Goal: Task Accomplishment & Management: Complete application form

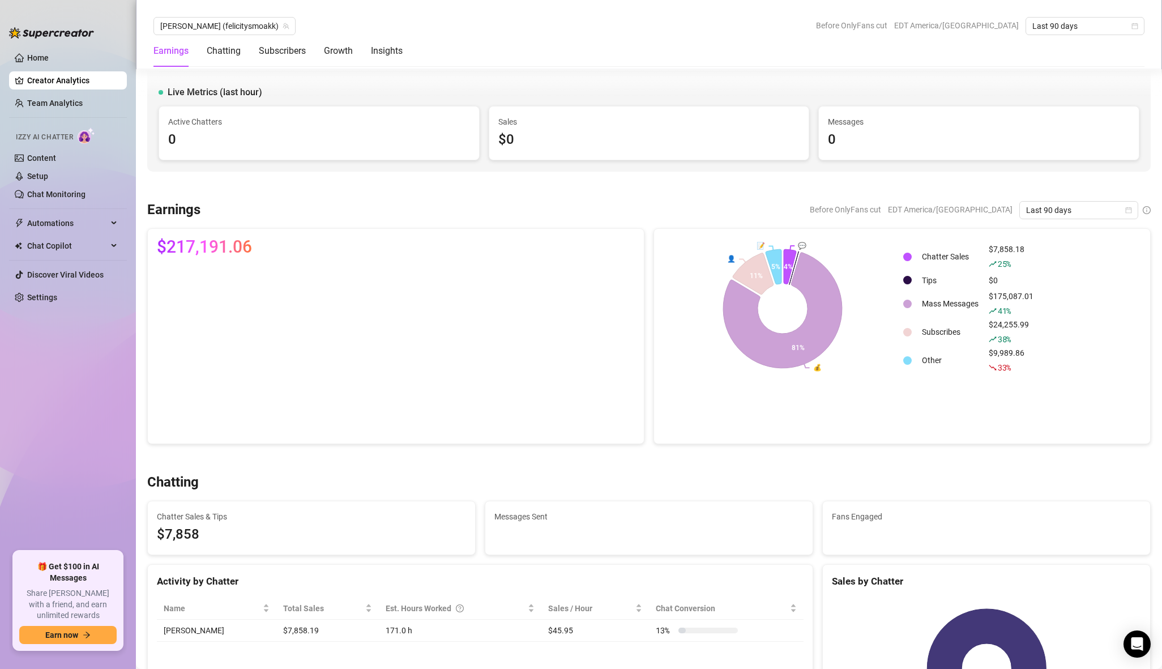
scroll to position [1321, 0]
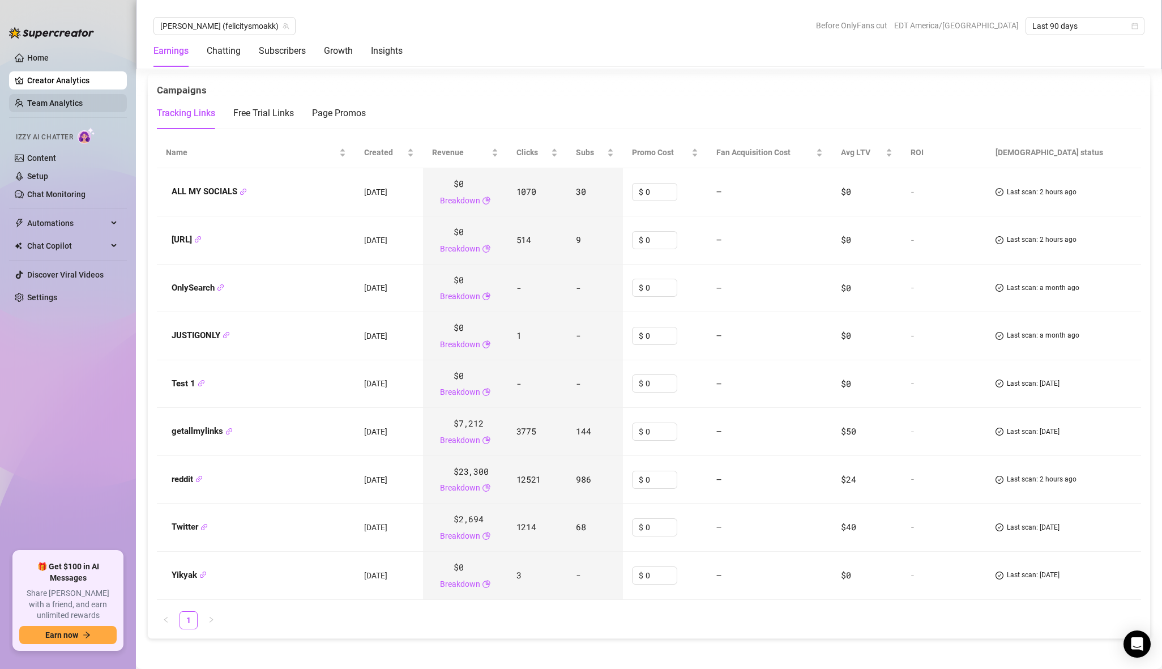
click at [50, 102] on link "Team Analytics" at bounding box center [54, 103] width 55 height 9
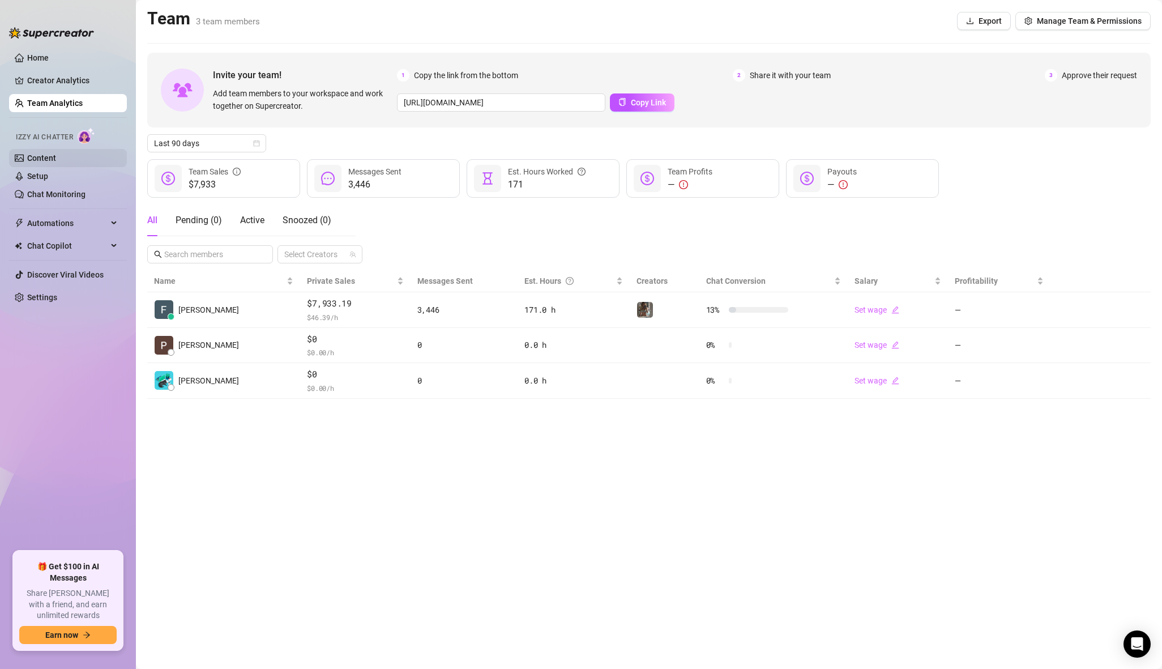
click at [56, 159] on link "Content" at bounding box center [41, 157] width 29 height 9
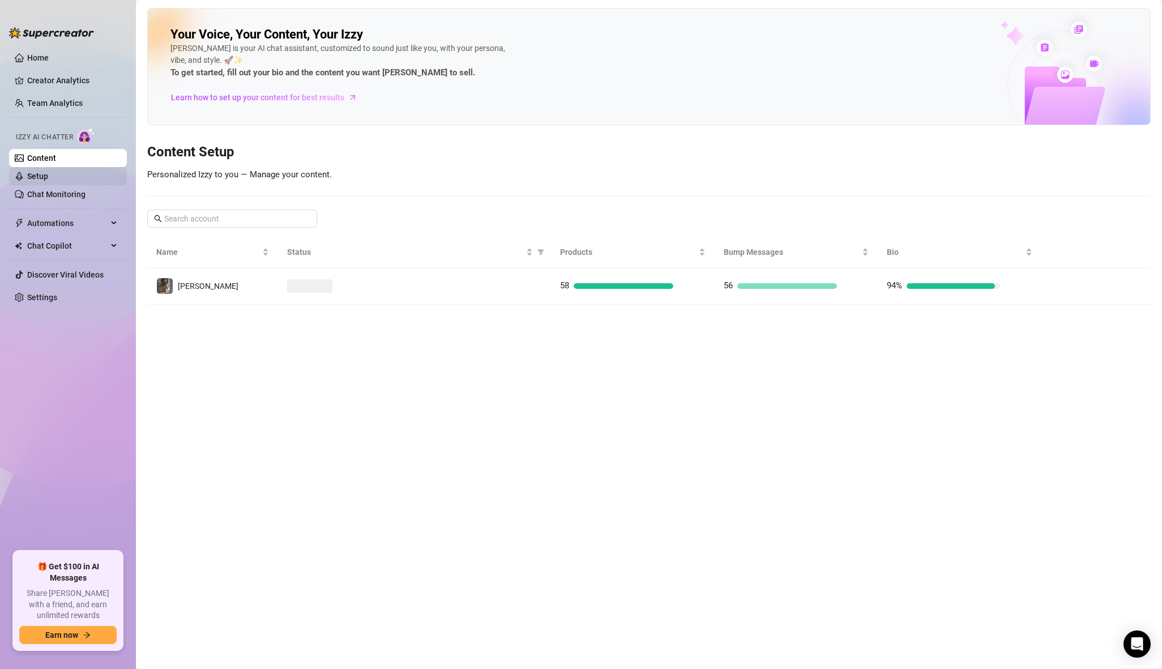
click at [48, 176] on link "Setup" at bounding box center [37, 176] width 21 height 9
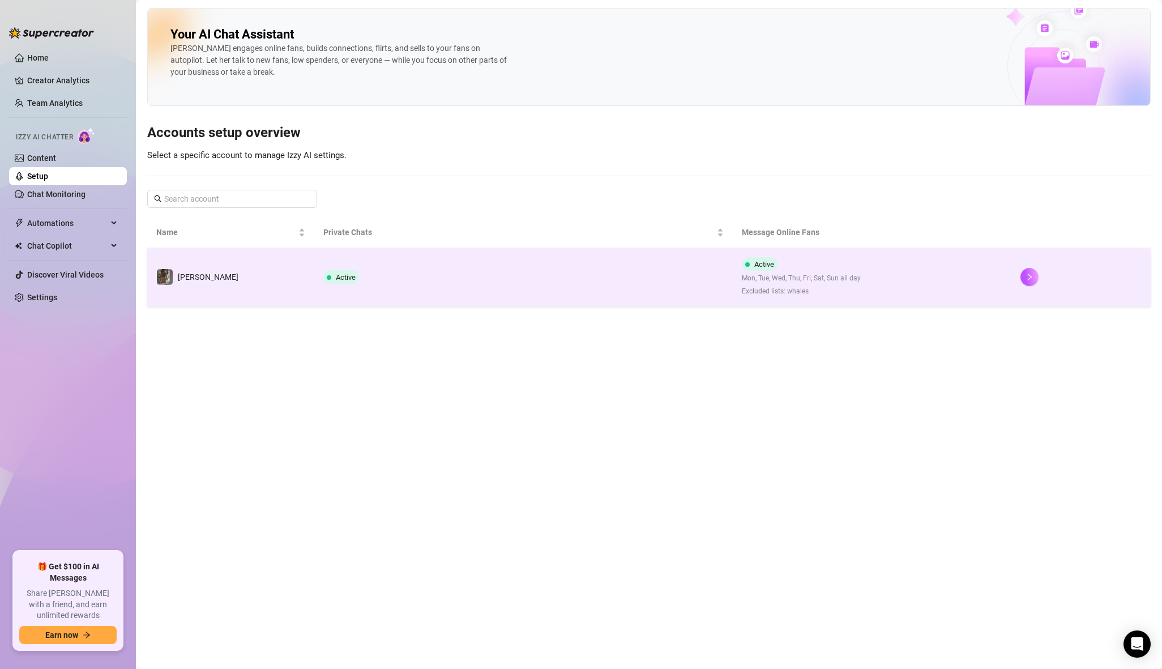
click at [243, 292] on td "[PERSON_NAME]" at bounding box center [230, 277] width 167 height 58
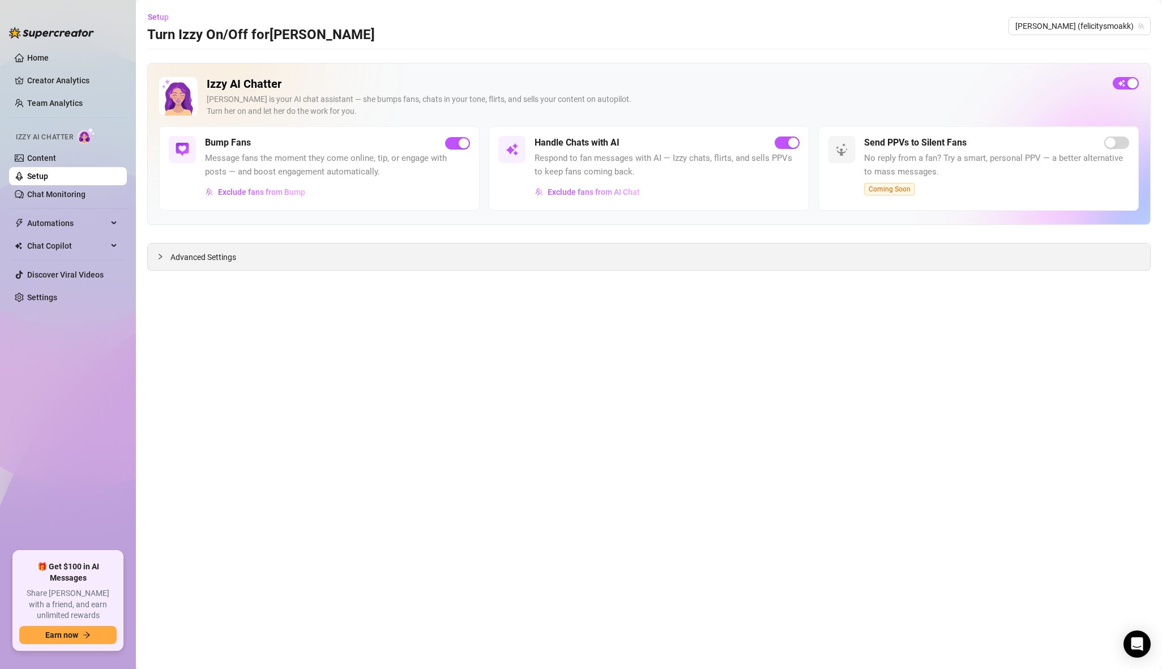
click at [245, 257] on div "Advanced Settings" at bounding box center [649, 256] width 1002 height 27
click at [56, 159] on link "Content" at bounding box center [41, 157] width 29 height 9
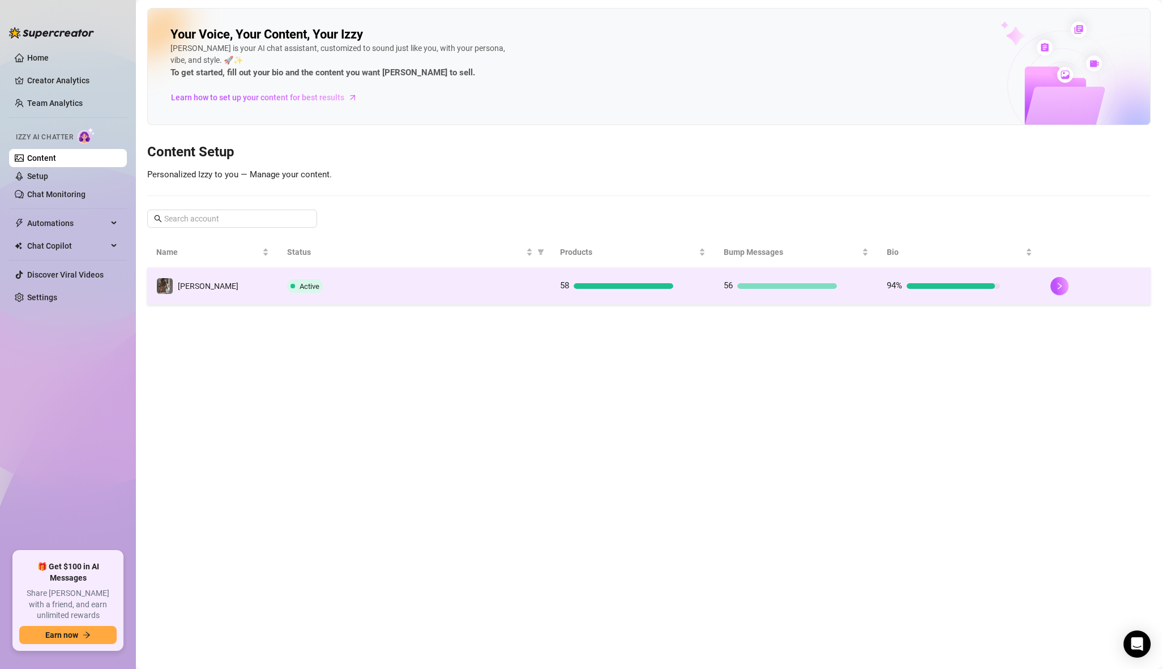
click at [303, 276] on td "Active" at bounding box center [414, 286] width 273 height 37
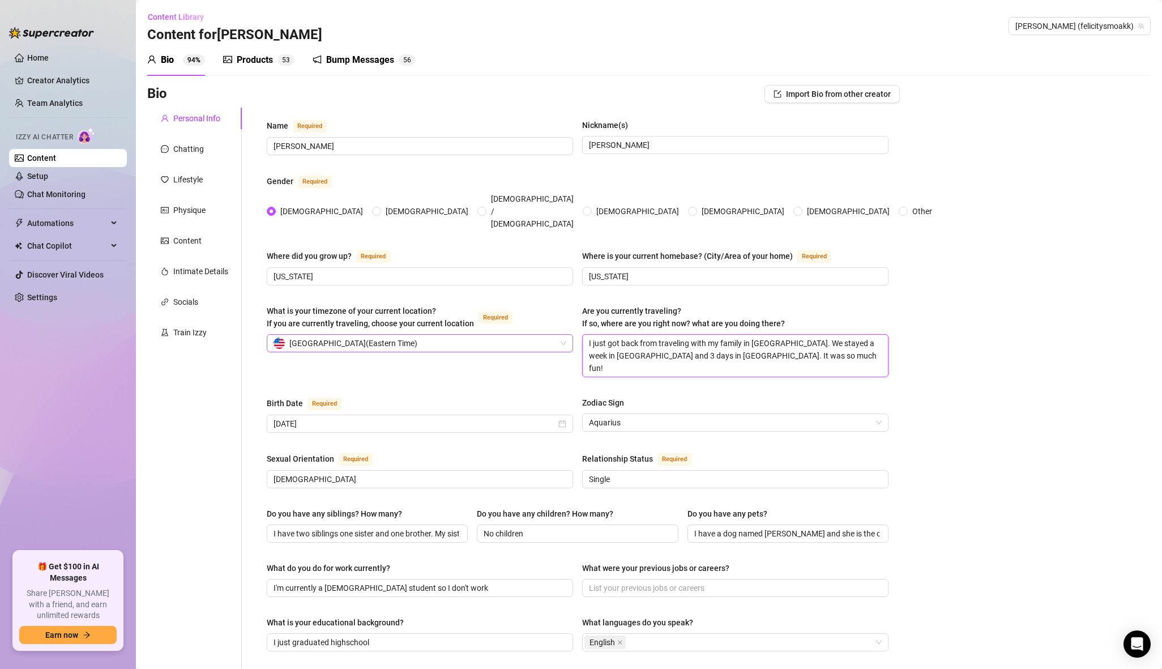
drag, startPoint x: 794, startPoint y: 341, endPoint x: 563, endPoint y: 320, distance: 232.5
click at [563, 320] on div "What is your timezone of your current location? If you are currently traveling,…" at bounding box center [578, 346] width 622 height 83
type textarea "I"
type textarea "I j"
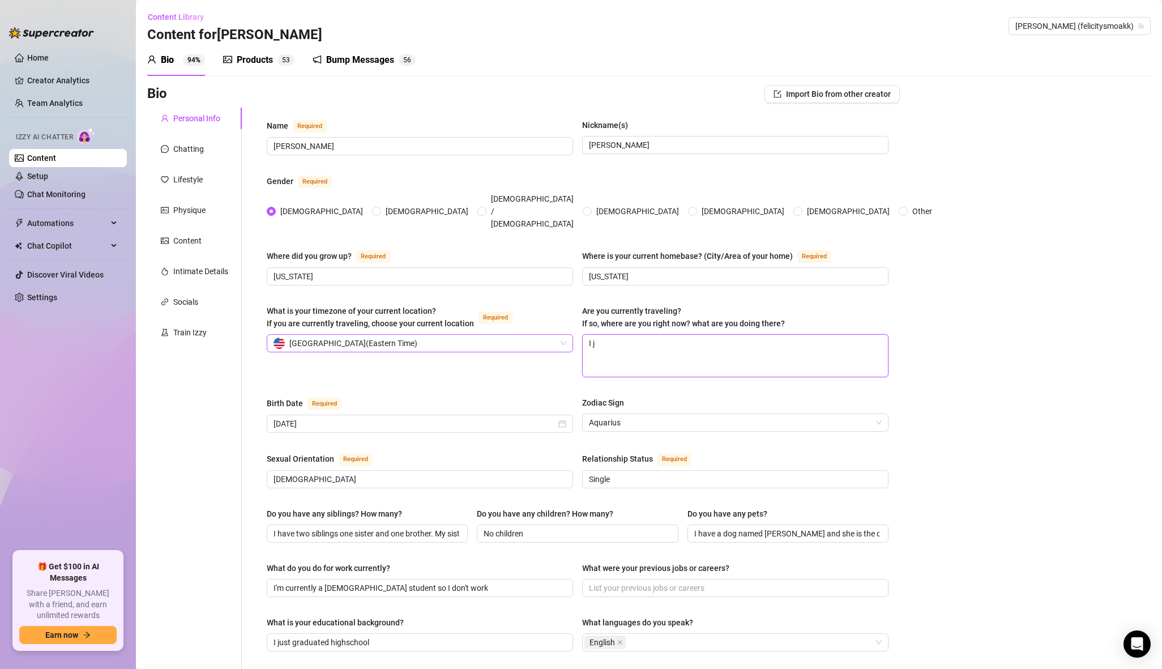
type textarea "I ju"
type textarea "I jus"
type textarea "I just"
type textarea "I just s"
type textarea "I just st"
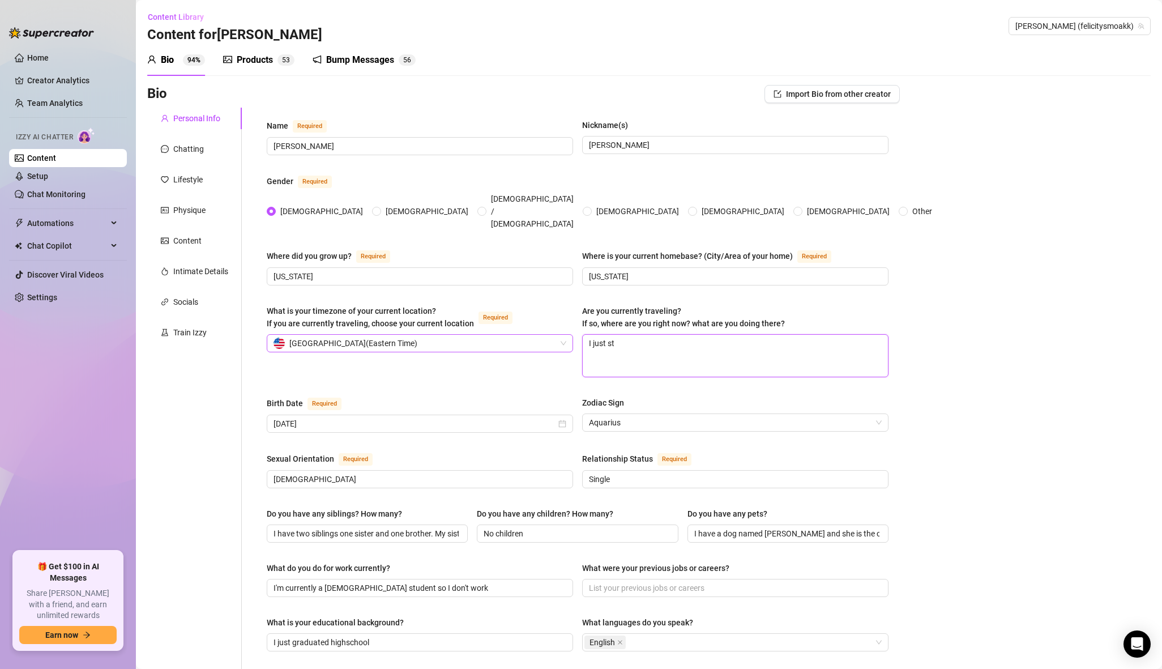
type textarea "I just sta"
type textarea "I just star"
type textarea "I just start"
type textarea "I just star"
type textarea "I just sta"
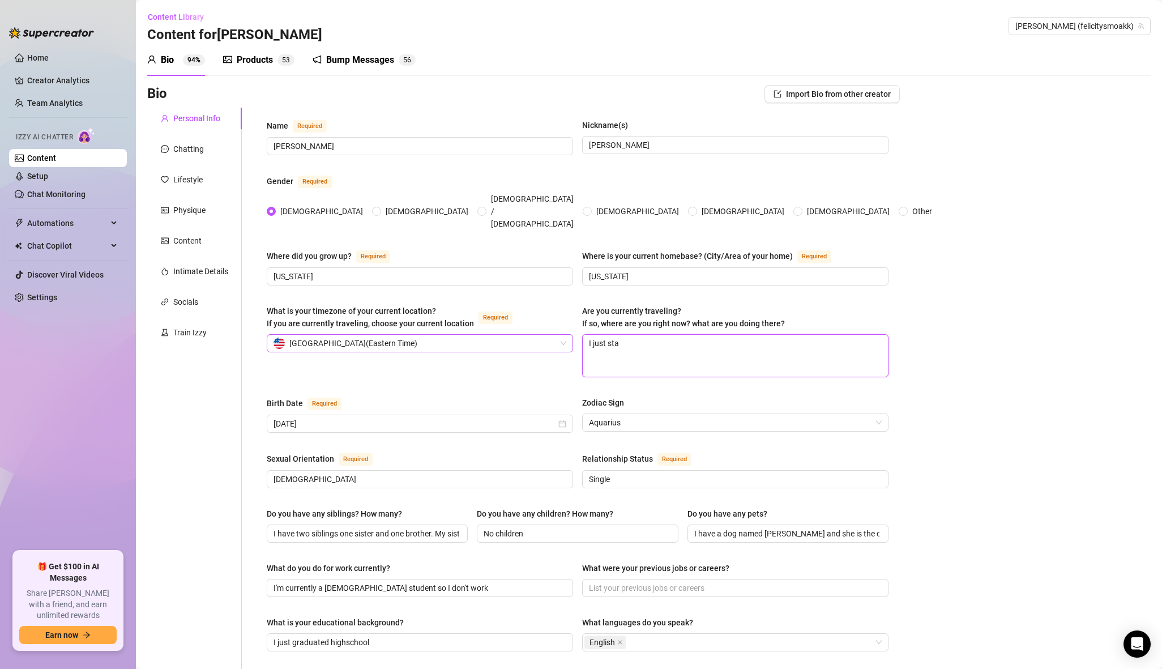
type textarea "I just st"
type textarea "I just s"
type textarea "I just"
type textarea "I jus"
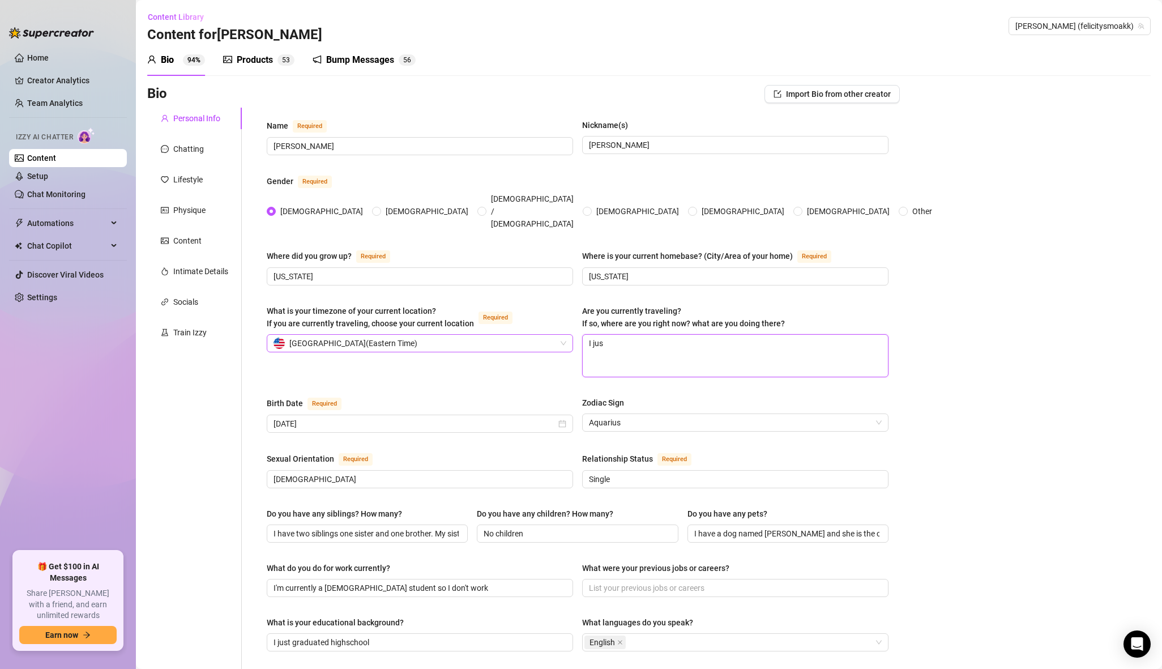
type textarea "I ju"
type textarea "I j"
type textarea "I"
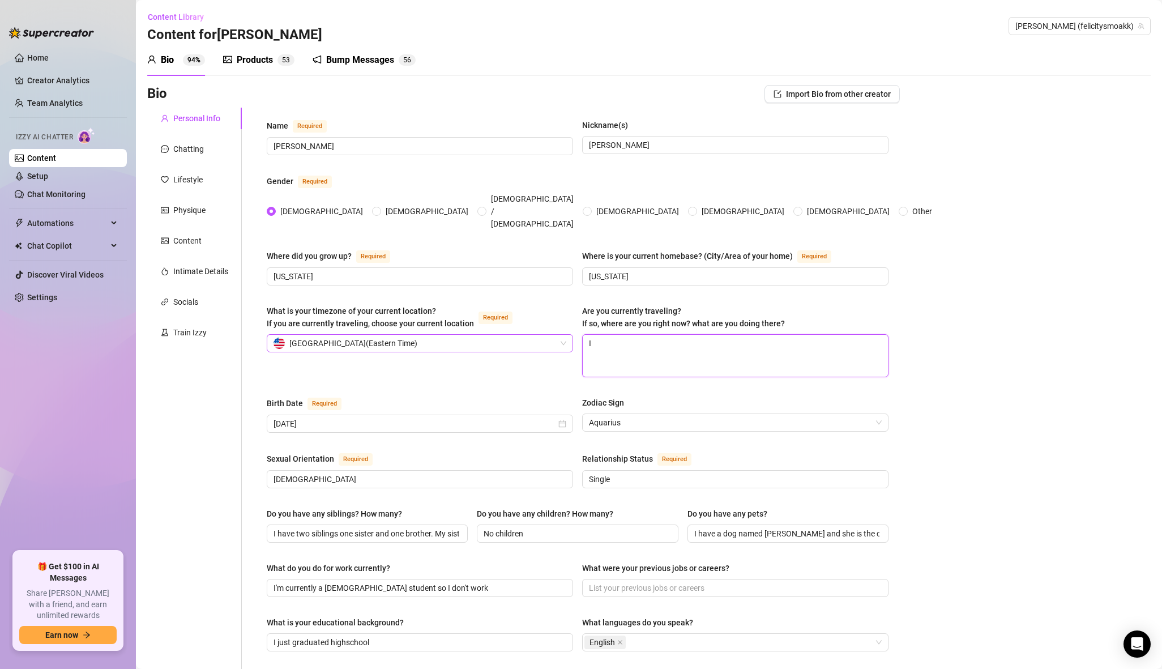
type textarea "I"
type textarea "I g"
type textarea "I go"
type textarea "I got"
type textarea "I got b"
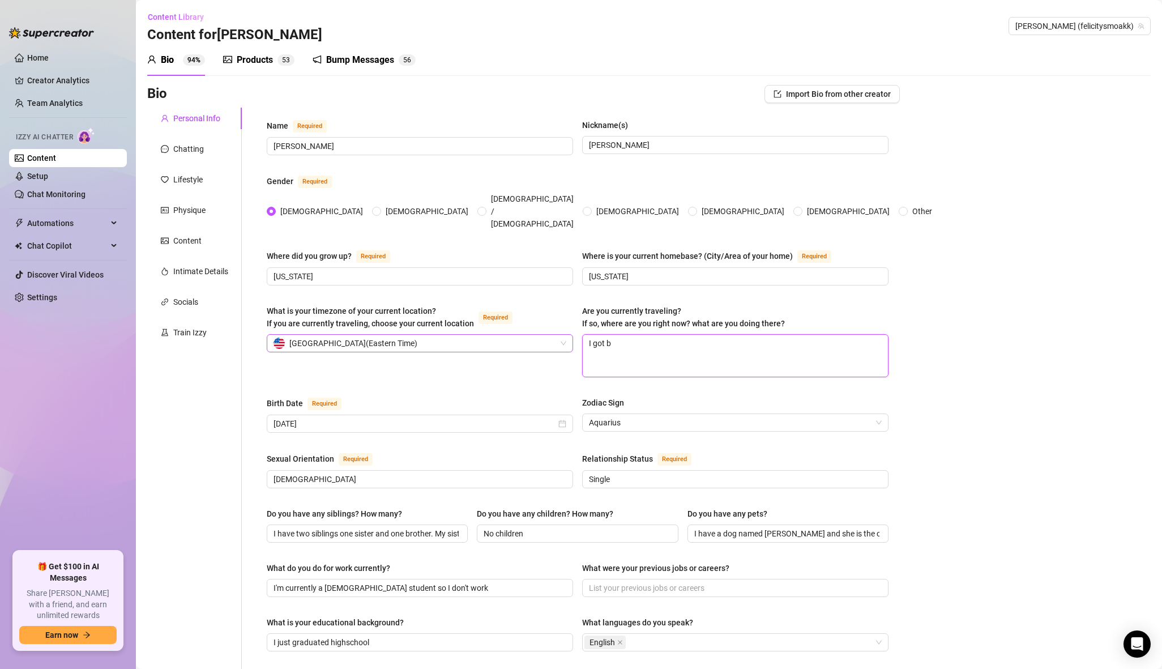
type textarea "I got ba"
type textarea "I got bac"
type textarea "I got back"
type textarea "I got back f"
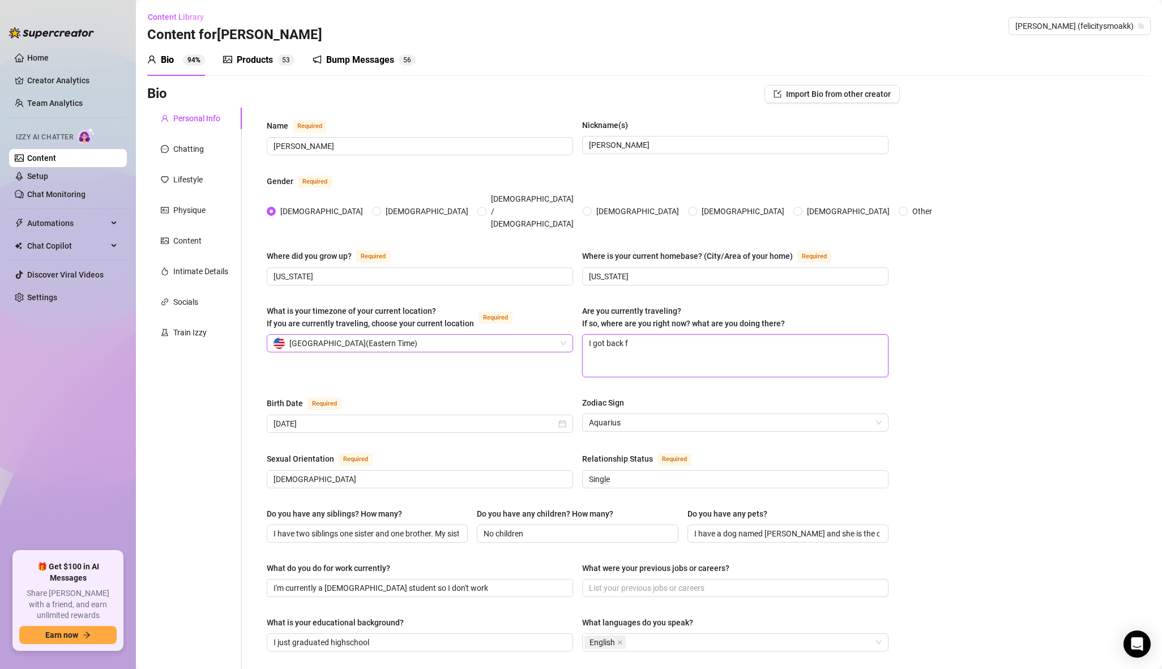
type textarea "I got back fr"
type textarea "I got back fro"
type textarea "I got back from"
type textarea "I got back from a"
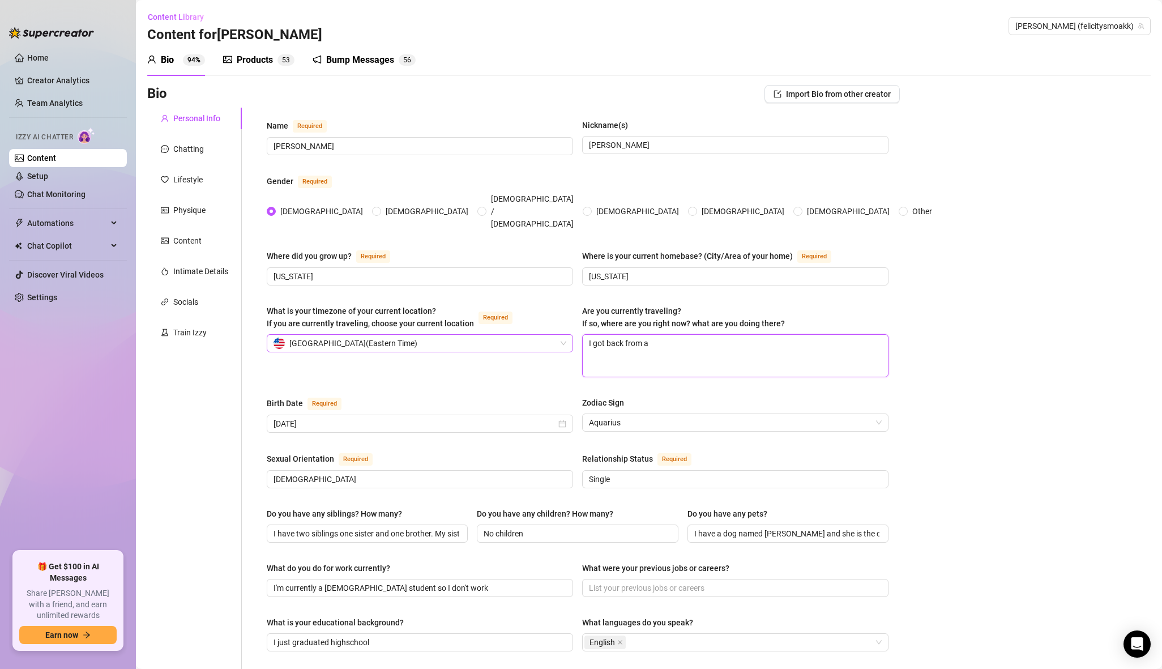
type textarea "I got back from a"
type textarea "I got back from a t"
type textarea "I got back from a tri"
type textarea "I got back from a trip"
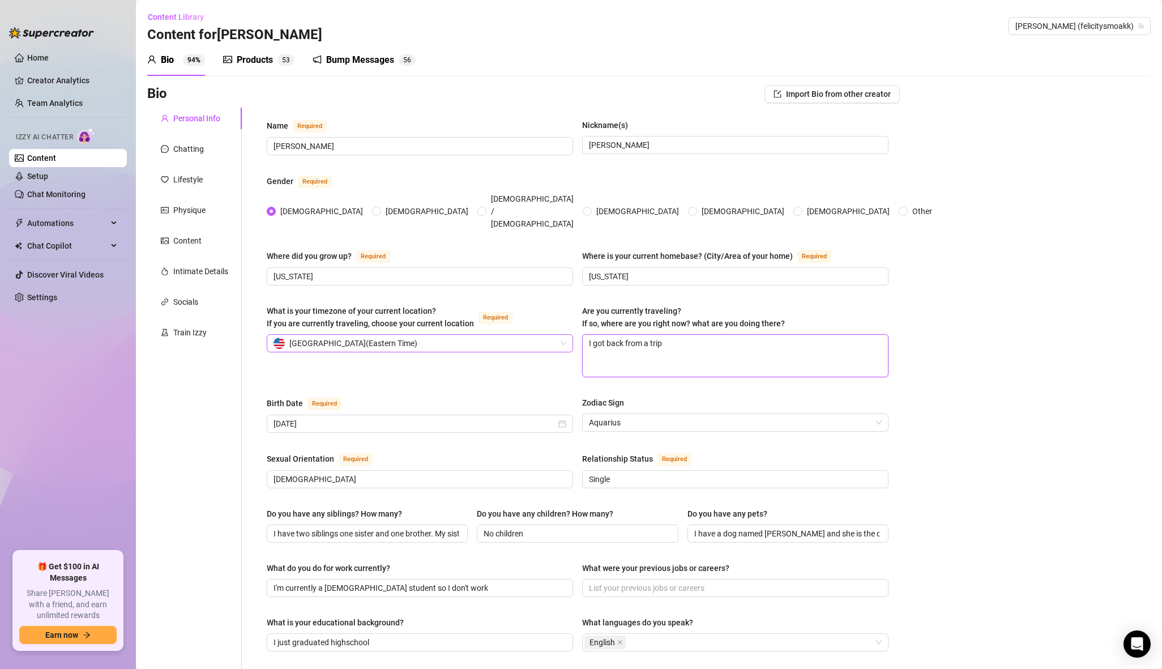
type textarea "I got back from a tri"
type textarea "I got back from a tr"
type textarea "I got back from a t"
type textarea "I got back from a"
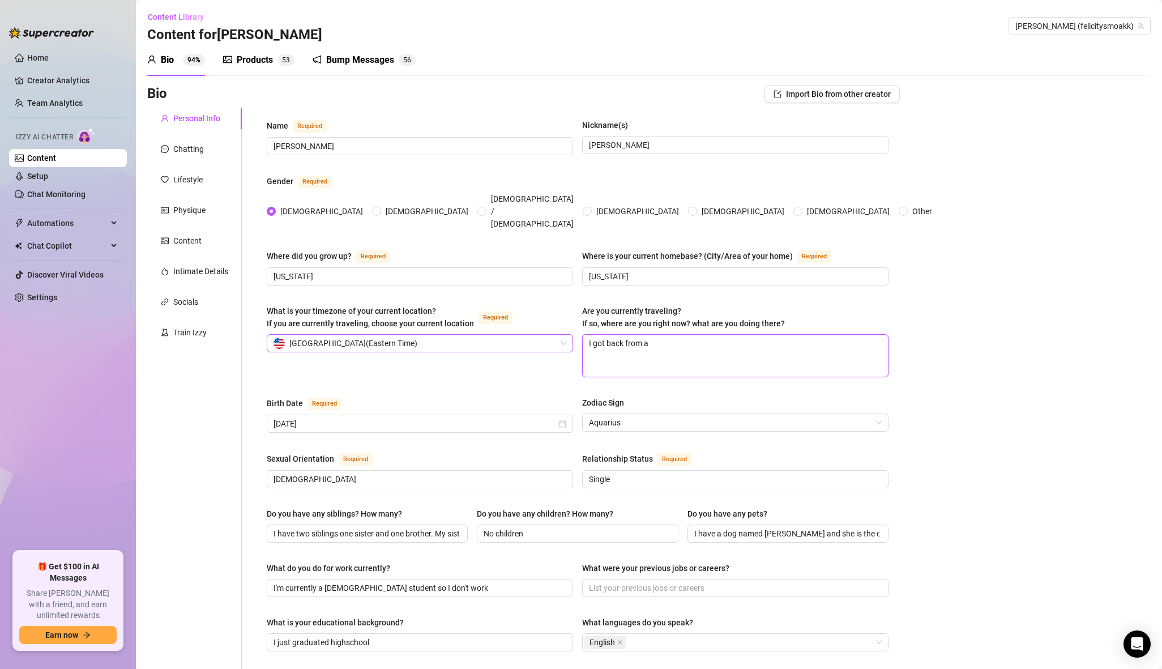
type textarea "I got back from"
type textarea "I got back fro"
type textarea "I got back fr"
type textarea "I got back f"
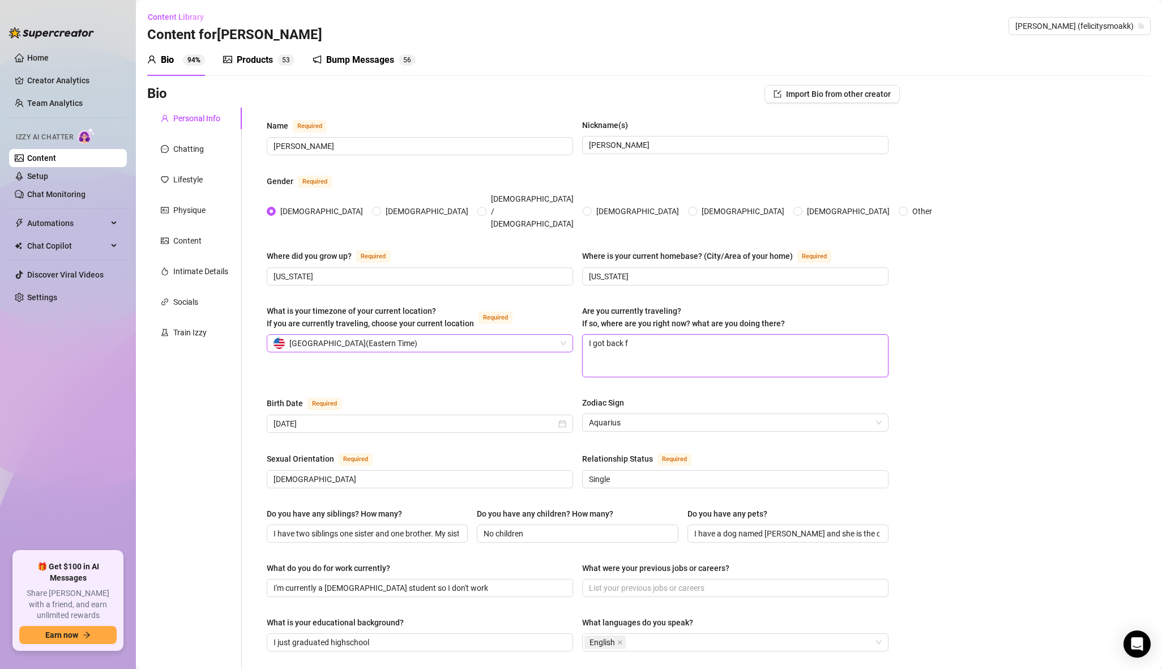
type textarea "I got back"
type textarea "I got bac"
type textarea "I got ba"
type textarea "I got b"
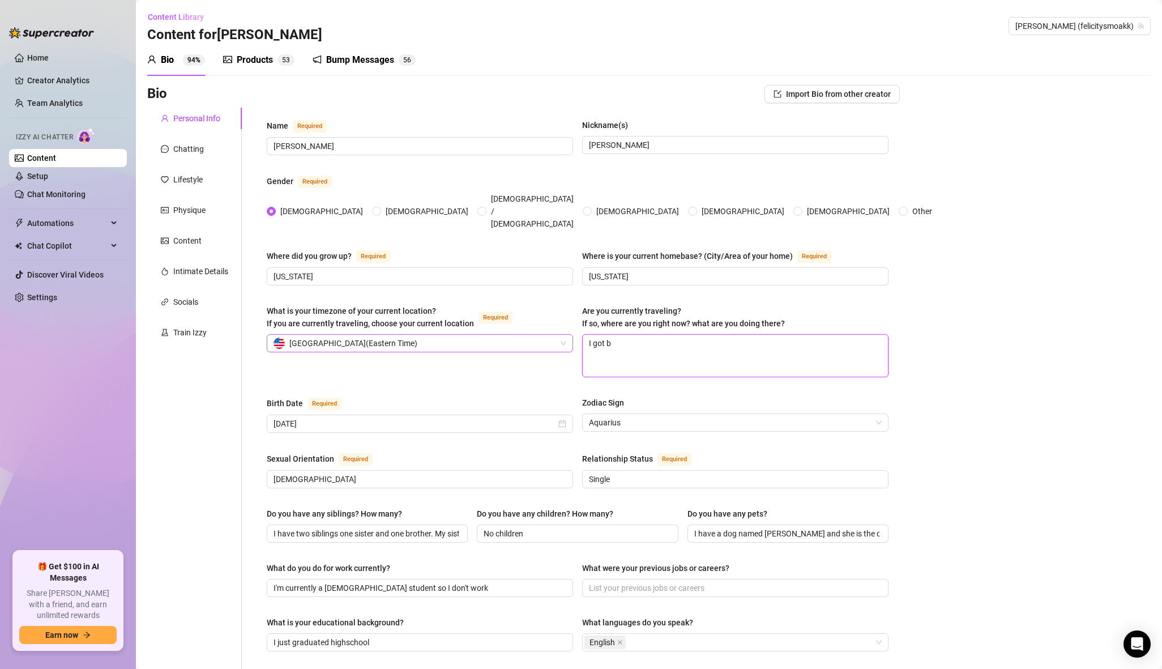
type textarea "I got"
type textarea "I go"
type textarea "I g"
type textarea "I"
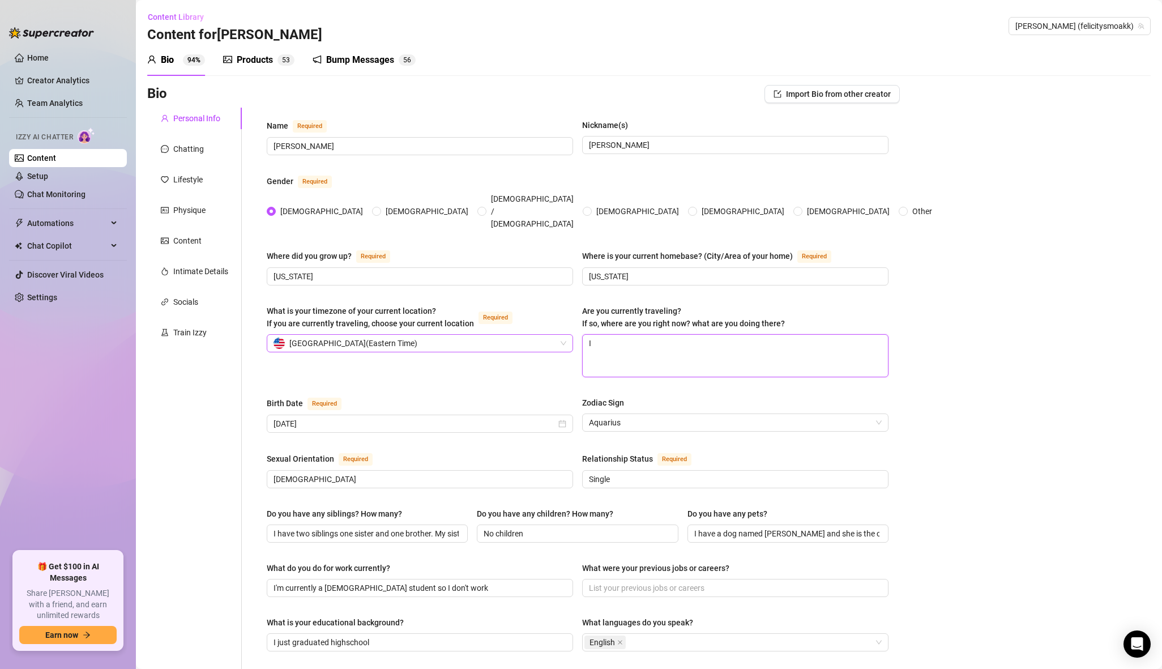
type textarea "I"
type textarea "I j"
type textarea "I ju"
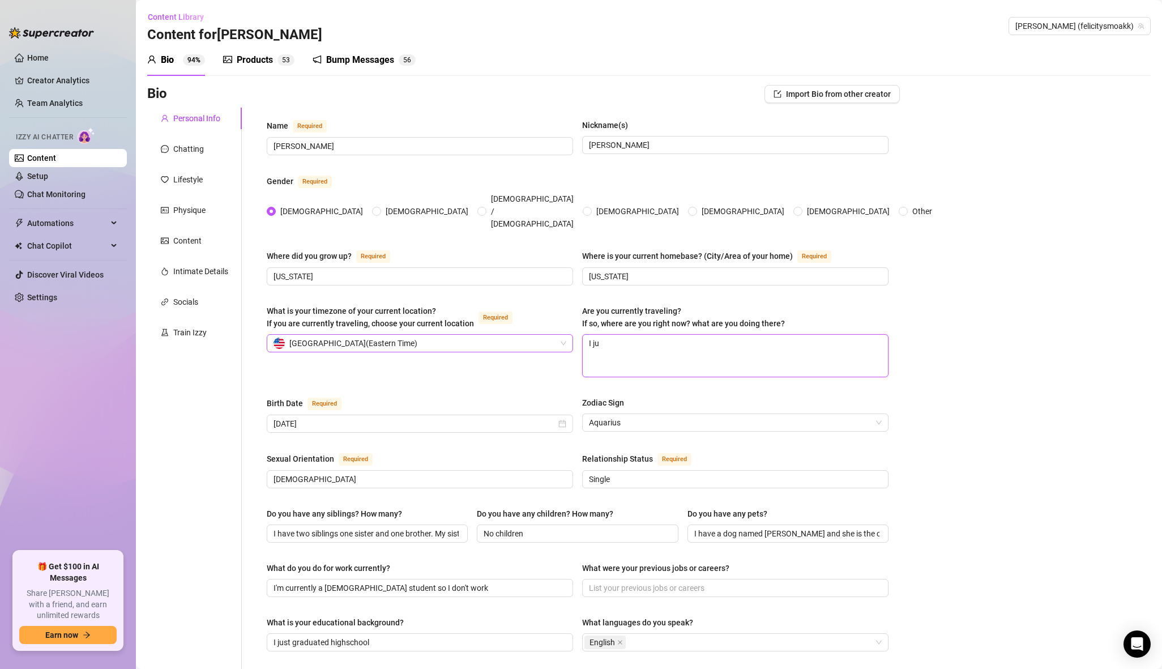
type textarea "I jus"
type textarea "I just"
type textarea "I just s"
type textarea "I just st"
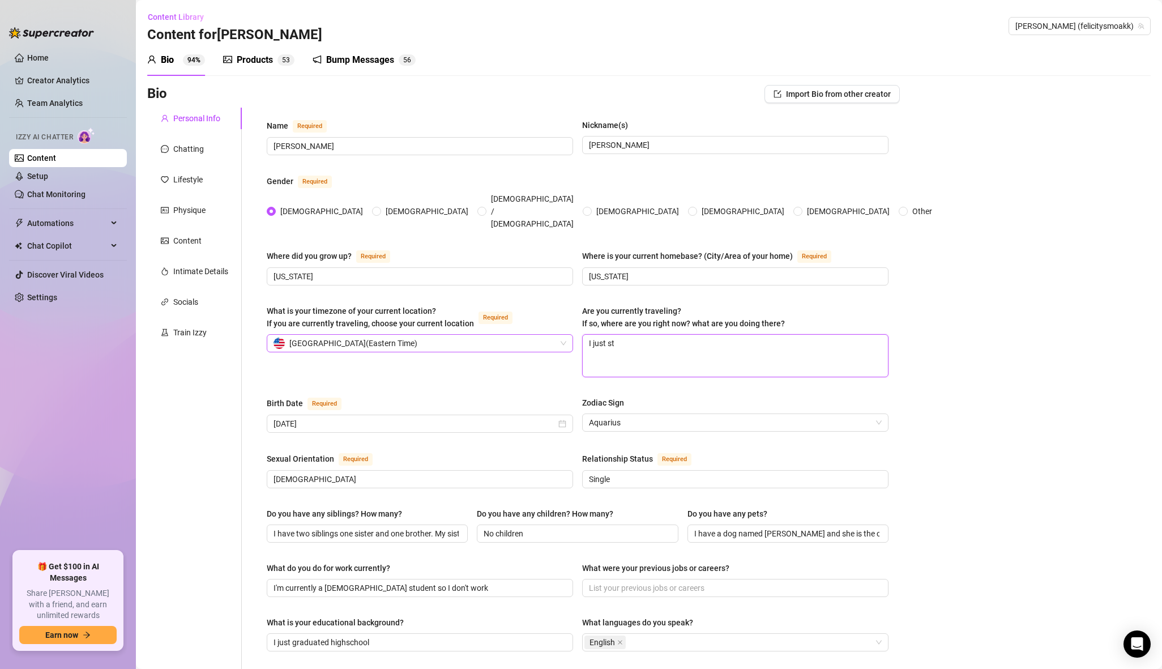
type textarea "I just sta"
type textarea "I just star"
type textarea "I just start"
type textarea "I just starte"
type textarea "I just started"
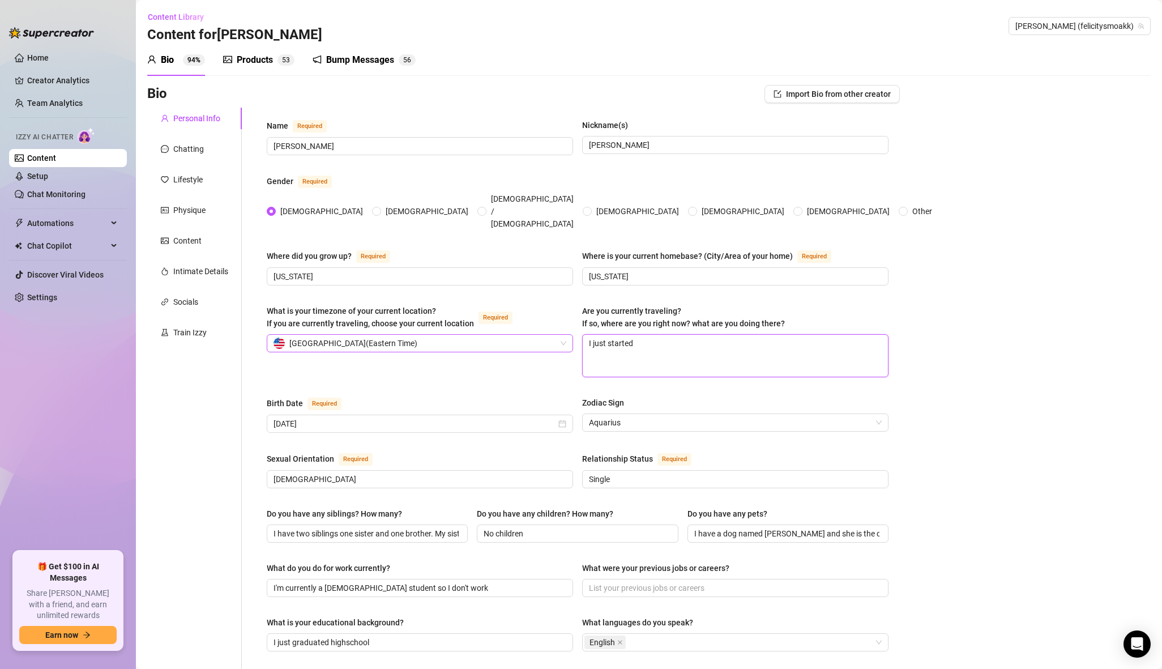
type textarea "I just started"
type textarea "I just started m"
type textarea "I just started my"
type textarea "I just started my f"
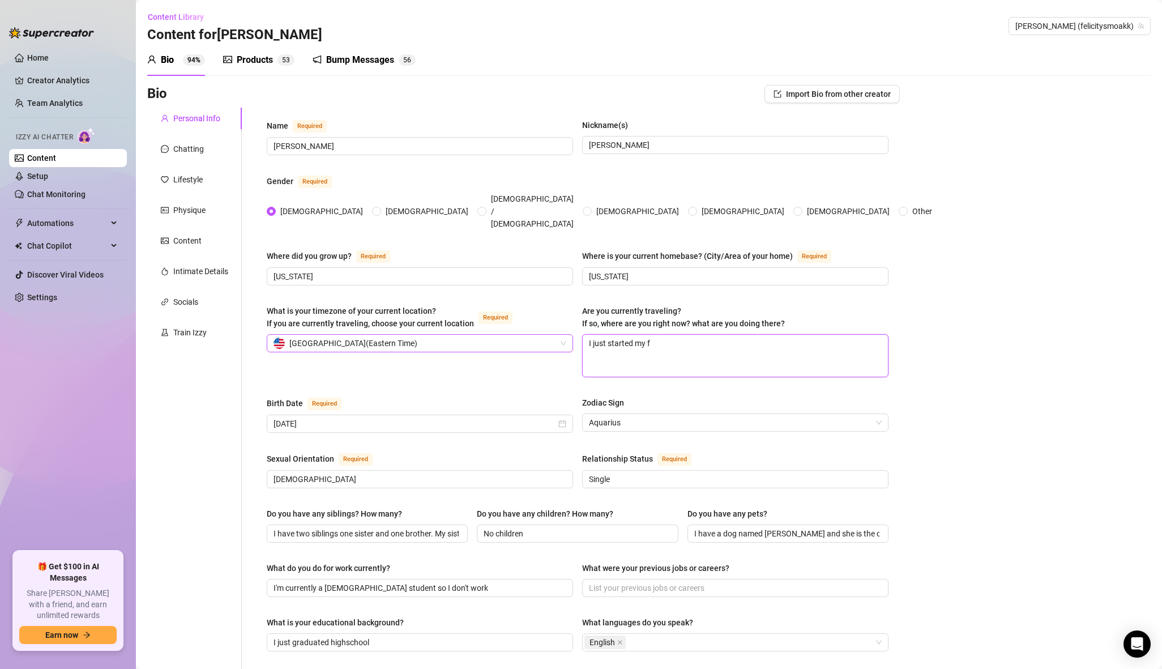
type textarea "I just started my fi"
type textarea "I just started my fir"
type textarea "I just started my firs"
type textarea "I just started my first"
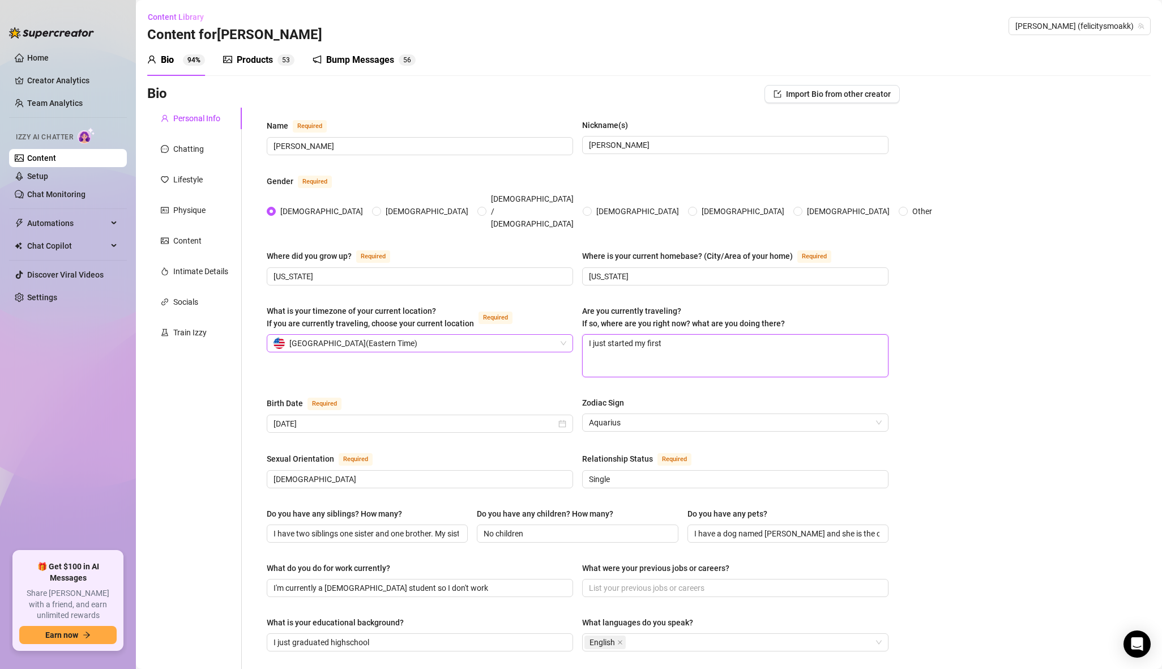
type textarea "I just started my first s"
type textarea "I just started my first se"
type textarea "I just started my first seme"
type textarea "I just started my first semes"
type textarea "I just started my first semest"
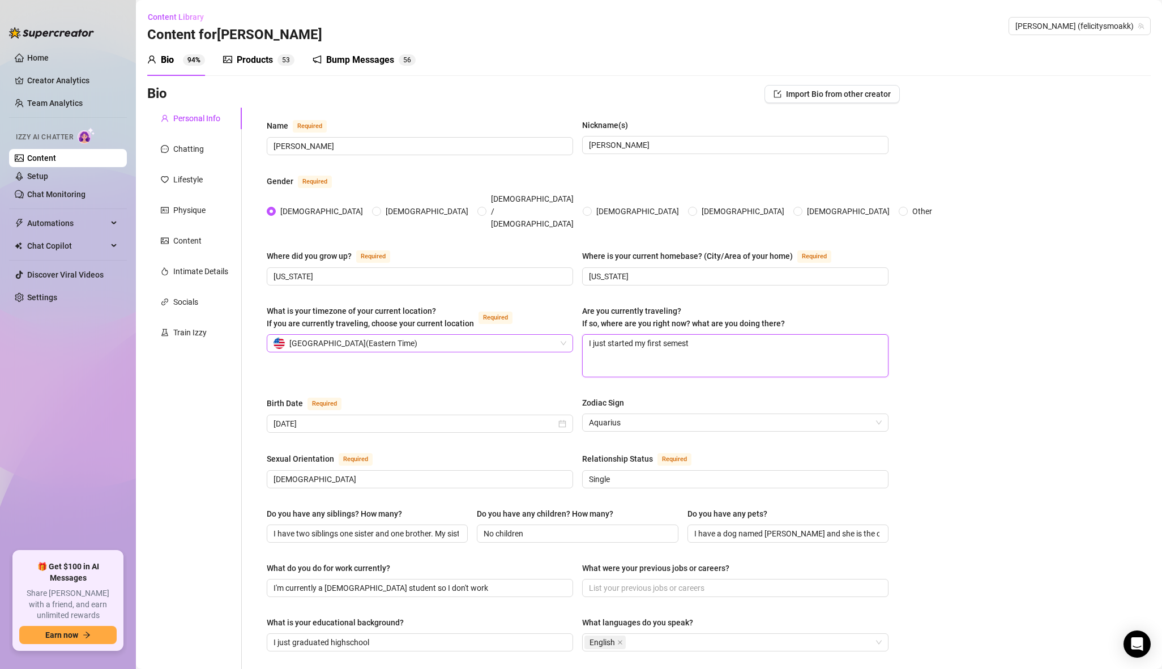
type textarea "I just started my first semeste"
type textarea "I just started my first semester"
type textarea "I just started my first semester of"
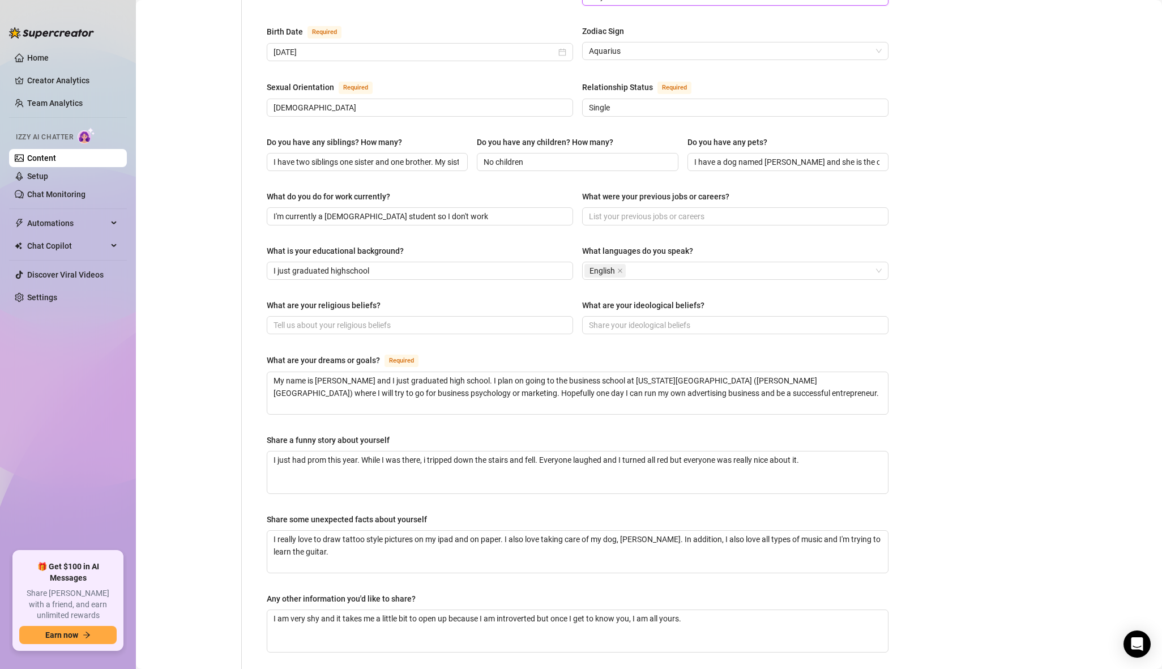
scroll to position [451, 0]
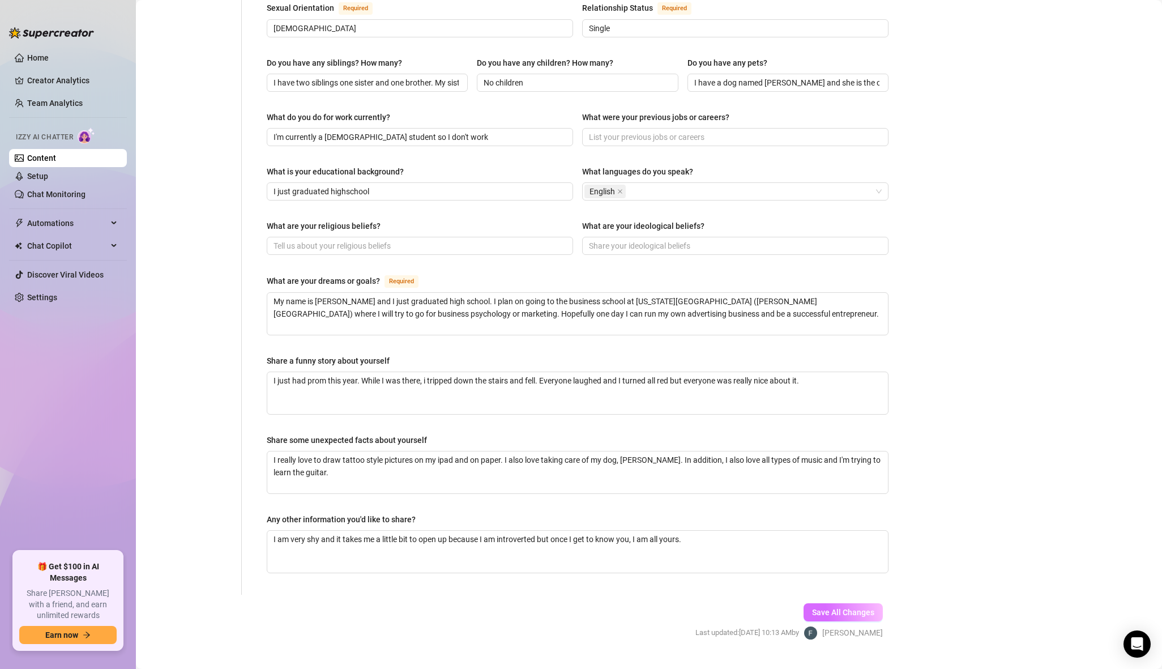
click at [852, 608] on span "Save All Changes" at bounding box center [843, 612] width 62 height 9
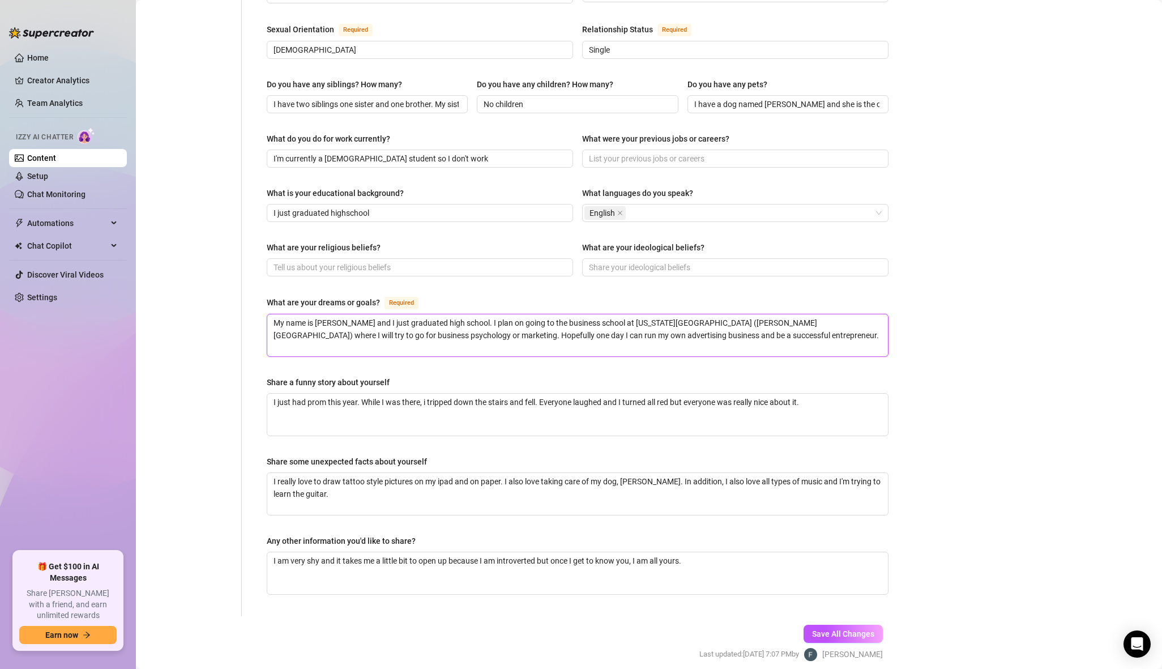
drag, startPoint x: 545, startPoint y: 298, endPoint x: 676, endPoint y: 298, distance: 130.8
click at [676, 314] on textarea "My name is [PERSON_NAME] and I just graduated high school. I plan on going to t…" at bounding box center [577, 335] width 621 height 42
drag, startPoint x: 766, startPoint y: 302, endPoint x: 672, endPoint y: 299, distance: 94.1
click at [672, 314] on textarea "My name is [PERSON_NAME] and I just graduated high school. I plan on taking som…" at bounding box center [577, 335] width 621 height 42
drag, startPoint x: 677, startPoint y: 301, endPoint x: 832, endPoint y: 298, distance: 155.2
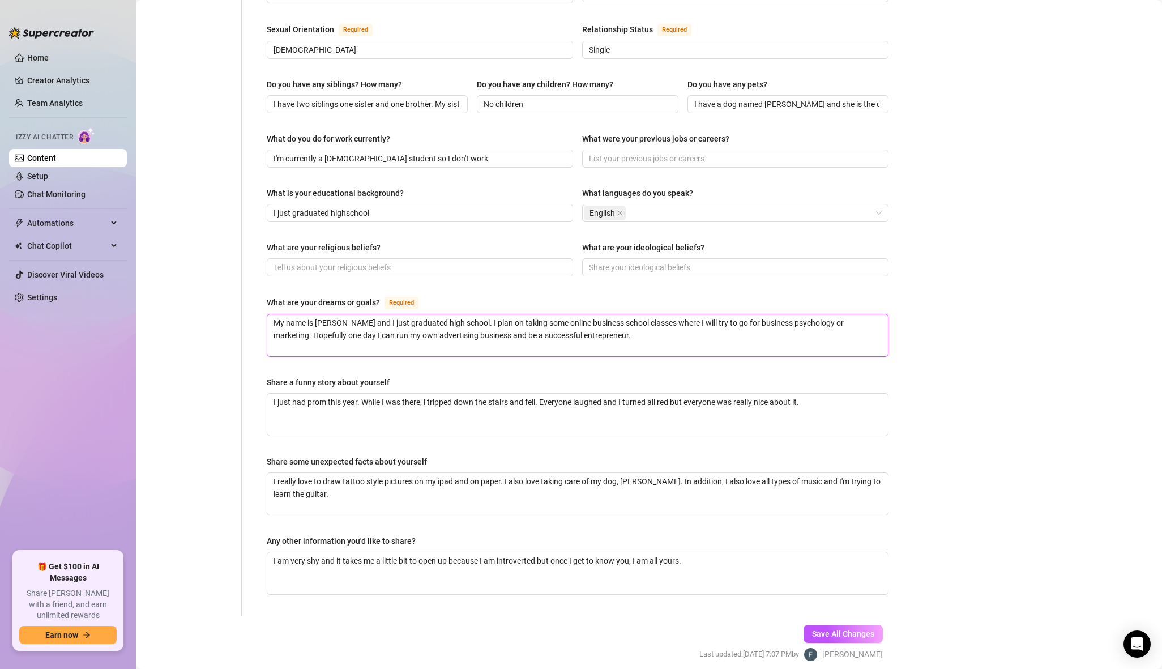
click at [832, 314] on textarea "My name is [PERSON_NAME] and I just graduated high school. I plan on taking som…" at bounding box center [577, 335] width 621 height 42
click at [763, 320] on textarea "My name is [PERSON_NAME] and I just graduated high school. I plan on taking som…" at bounding box center [577, 335] width 621 height 42
drag, startPoint x: 759, startPoint y: 298, endPoint x: 677, endPoint y: 298, distance: 82.1
click at [677, 314] on textarea "My name is [PERSON_NAME] and I just graduated high school. I plan on taking som…" at bounding box center [577, 335] width 621 height 42
click at [668, 314] on textarea "My name is [PERSON_NAME] and I just graduated high school. I plan on taking som…" at bounding box center [577, 335] width 621 height 42
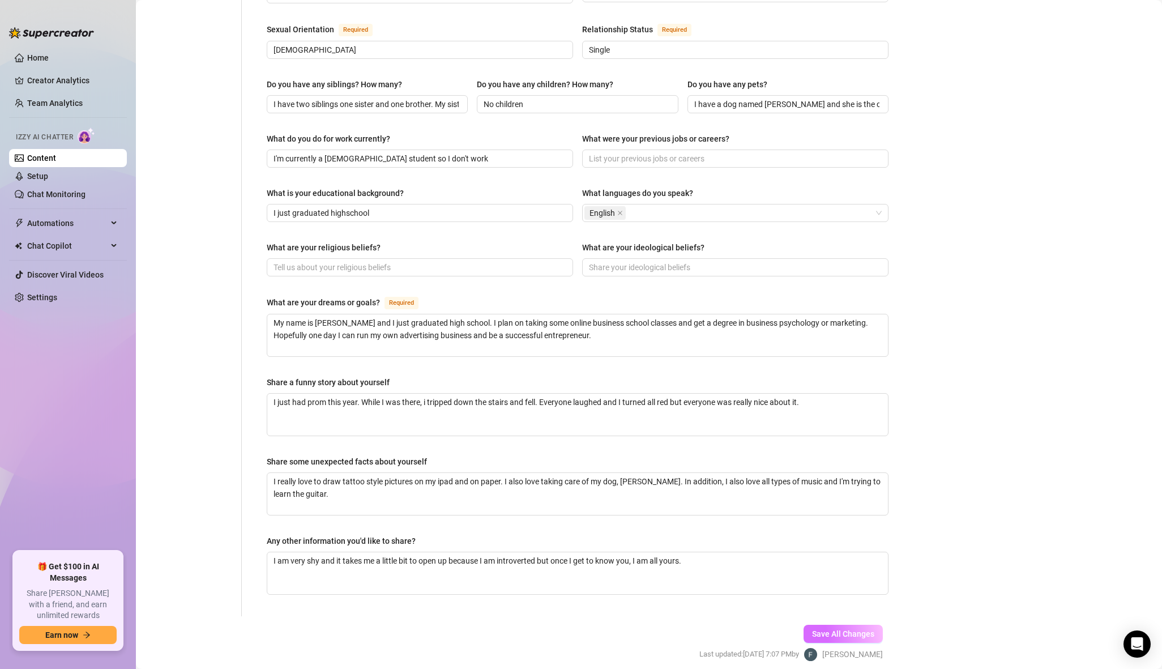
click at [831, 629] on span "Save All Changes" at bounding box center [843, 633] width 62 height 9
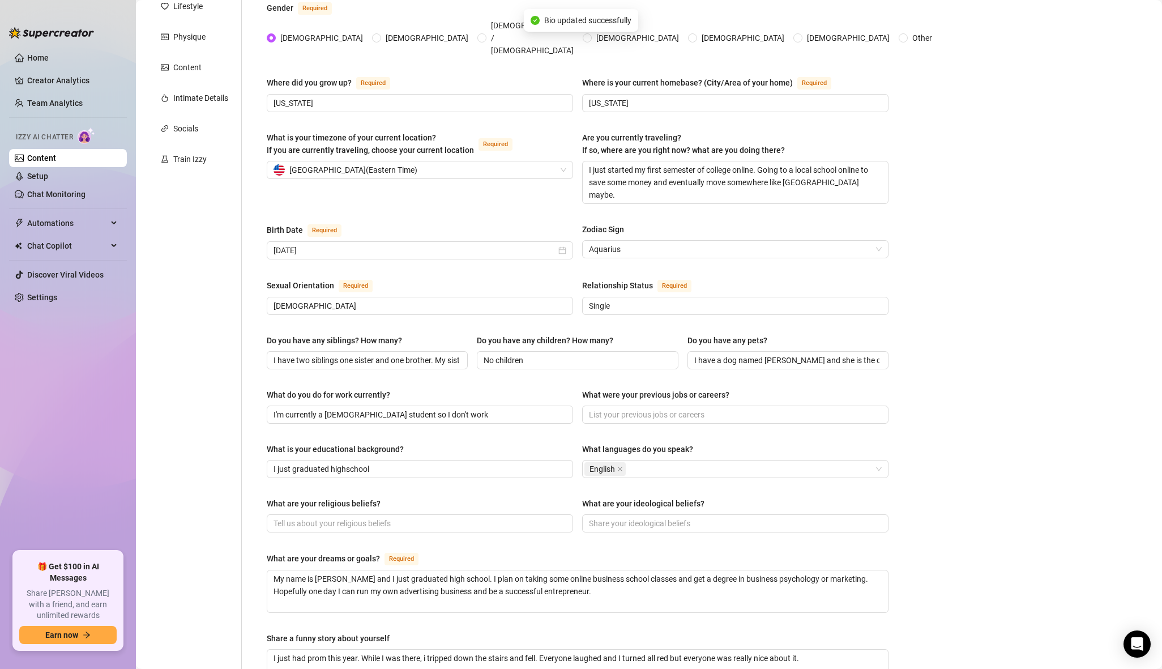
scroll to position [0, 0]
